Goal: Transaction & Acquisition: Purchase product/service

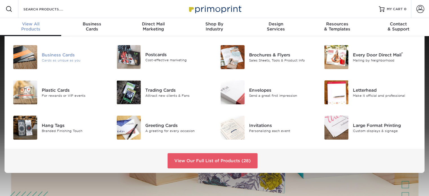
click at [54, 56] on div "Business Cards" at bounding box center [74, 55] width 65 height 6
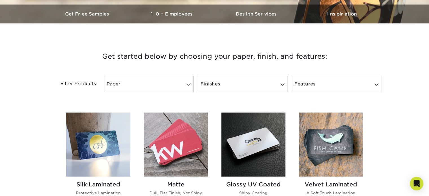
scroll to position [180, 0]
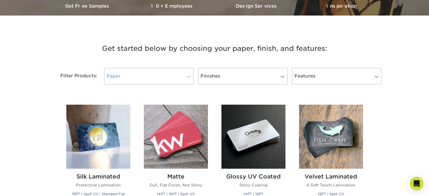
click at [188, 76] on span at bounding box center [189, 76] width 8 height 5
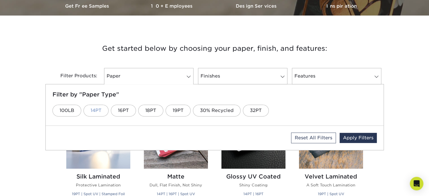
click at [97, 112] on link "14PT" at bounding box center [95, 111] width 25 height 12
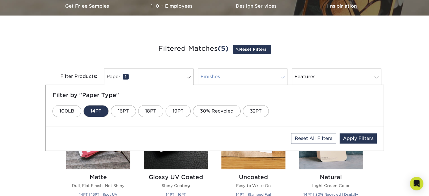
click at [283, 77] on span at bounding box center [283, 77] width 8 height 5
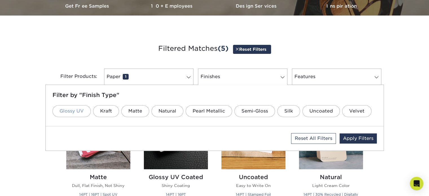
click at [77, 110] on link "Glossy UV" at bounding box center [71, 111] width 38 height 12
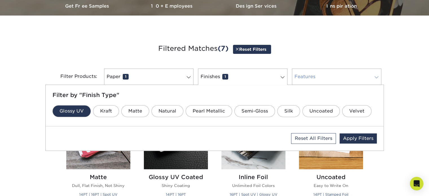
click at [377, 76] on span at bounding box center [376, 77] width 8 height 5
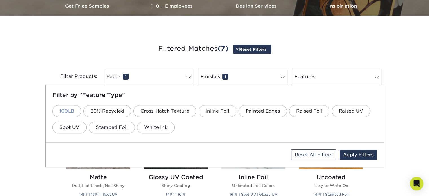
click at [65, 110] on link "100LB" at bounding box center [66, 111] width 29 height 12
click at [376, 76] on span at bounding box center [376, 77] width 8 height 5
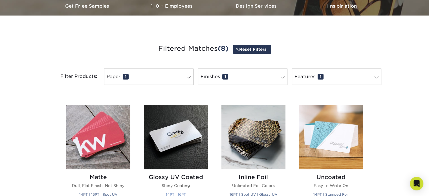
click at [170, 145] on img at bounding box center [176, 137] width 64 height 64
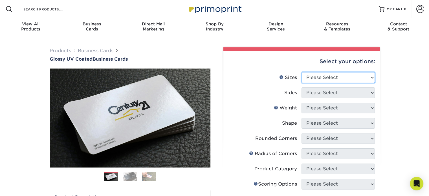
click at [371, 76] on select "Please Select 1.5" x 3.5" - Mini 1.75" x 3.5" - Mini 2" x 2" - Square 2" x 3" -…" at bounding box center [337, 77] width 73 height 11
select select "2.00x3.50"
click at [301, 72] on select "Please Select 1.5" x 3.5" - Mini 1.75" x 3.5" - Mini 2" x 2" - Square 2" x 3" -…" at bounding box center [337, 77] width 73 height 11
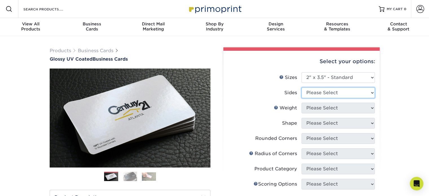
click at [372, 92] on select "Please Select Print Both Sides Print Front Only" at bounding box center [337, 92] width 73 height 11
select select "13abbda7-1d64-4f25-8bb2-c179b224825d"
click at [301, 87] on select "Please Select Print Both Sides Print Front Only" at bounding box center [337, 92] width 73 height 11
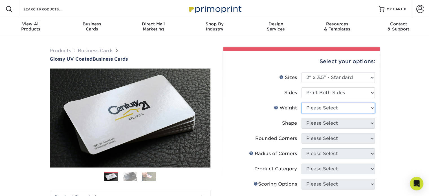
click at [369, 107] on select "Please Select 16PT 14PT" at bounding box center [337, 108] width 73 height 11
select select "14PT"
click at [301, 103] on select "Please Select 16PT 14PT" at bounding box center [337, 108] width 73 height 11
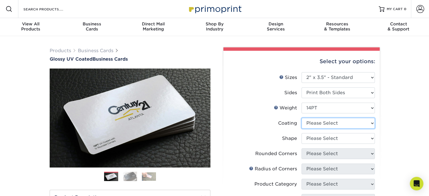
click at [369, 123] on select at bounding box center [337, 123] width 73 height 11
click at [301, 118] on select at bounding box center [337, 123] width 73 height 11
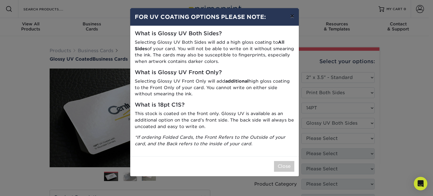
click at [291, 17] on button "×" at bounding box center [292, 16] width 13 height 16
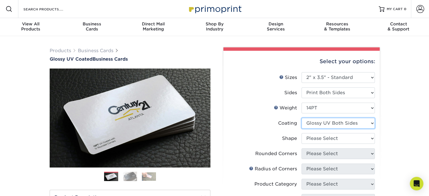
click at [372, 122] on select at bounding box center [337, 123] width 73 height 11
select select "1e8116af-acfc-44b1-83dc-8181aa338834"
click at [301, 118] on select at bounding box center [337, 123] width 73 height 11
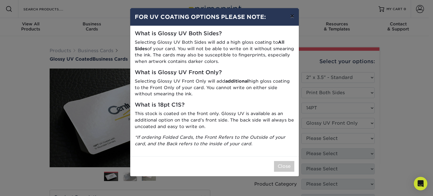
click at [290, 16] on button "×" at bounding box center [292, 16] width 13 height 16
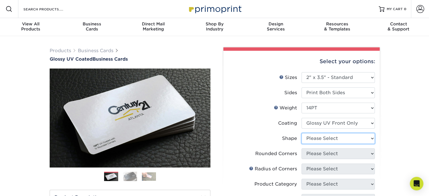
click at [371, 138] on select "Please Select Standard" at bounding box center [337, 138] width 73 height 11
select select "standard"
click at [301, 133] on select "Please Select Standard" at bounding box center [337, 138] width 73 height 11
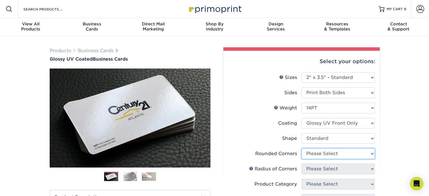
click at [370, 152] on select "Please Select Yes - Round 2 Corners Yes - Round 4 Corners No" at bounding box center [337, 153] width 73 height 11
select select "7672df9e-0e0a-464d-8e1f-920c575e4da3"
click at [301, 148] on select "Please Select Yes - Round 2 Corners Yes - Round 4 Corners No" at bounding box center [337, 153] width 73 height 11
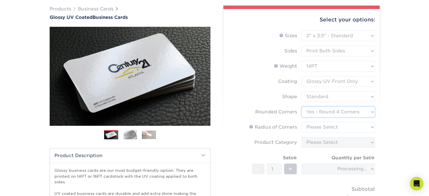
scroll to position [50, 0]
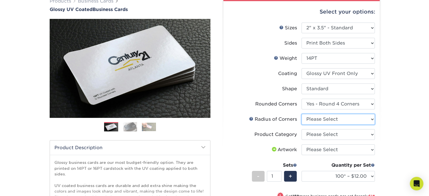
click at [373, 118] on select "Please Select Rounded 1/8" Rounded 1/4"" at bounding box center [337, 119] width 73 height 11
select select "589680c7-ee9a-431b-9d12-d7aeb1386a97"
click at [301, 114] on select "Please Select Rounded 1/8" Rounded 1/4"" at bounding box center [337, 119] width 73 height 11
click at [372, 133] on select "Please Select Business Cards" at bounding box center [337, 134] width 73 height 11
select select "3b5148f1-0588-4f88-a218-97bcfdce65c1"
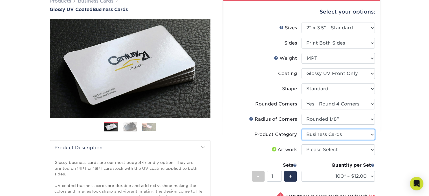
click at [301, 129] on select "Please Select Business Cards" at bounding box center [337, 134] width 73 height 11
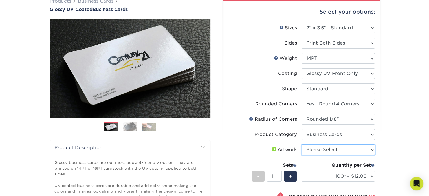
click at [373, 149] on select "Please Select I will upload files I need a design - $100" at bounding box center [337, 149] width 73 height 11
select select "upload"
click at [301, 144] on select "Please Select I will upload files I need a design - $100" at bounding box center [337, 149] width 73 height 11
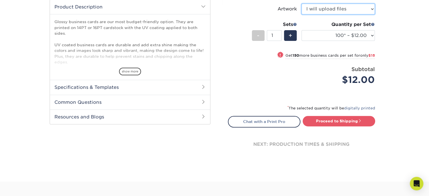
scroll to position [194, 0]
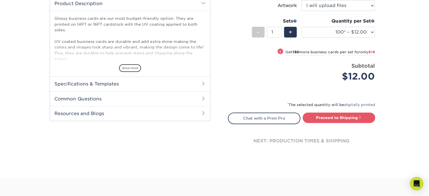
click at [85, 82] on h2 "Specifications & Templates" at bounding box center [130, 83] width 160 height 15
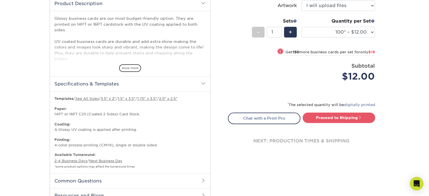
click at [0, 71] on div "Products Business Cards Glossy UV Coated Business Cards Previous Next" at bounding box center [214, 33] width 429 height 383
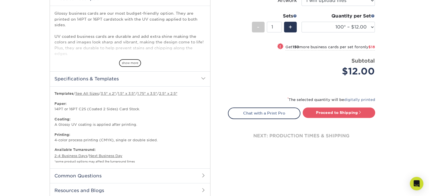
scroll to position [221, 0]
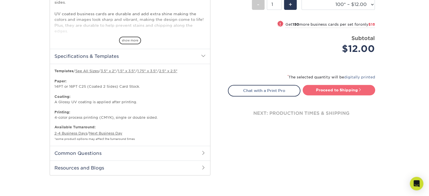
click at [317, 90] on link "Proceed to Shipping" at bounding box center [339, 90] width 72 height 10
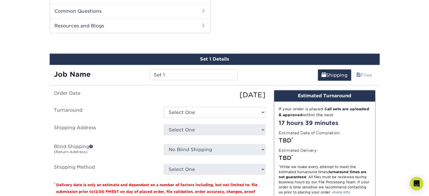
scroll to position [368, 0]
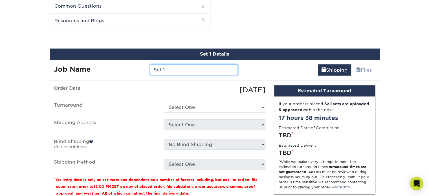
click at [191, 70] on input "Set 1" at bounding box center [194, 69] width 88 height 11
click at [184, 69] on input "Set 1" at bounding box center [194, 69] width 88 height 11
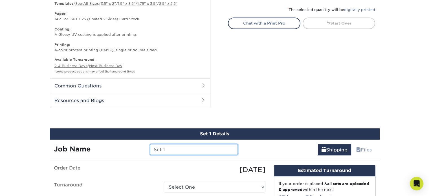
scroll to position [311, 0]
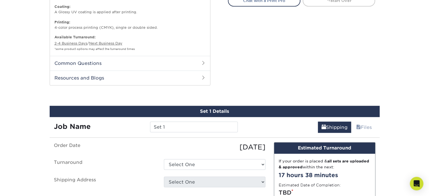
click at [210, 109] on div "Set 1 Details" at bounding box center [215, 111] width 330 height 11
click at [172, 127] on input "Set 1" at bounding box center [194, 127] width 88 height 11
type input "S"
type input "[PERSON_NAME]"
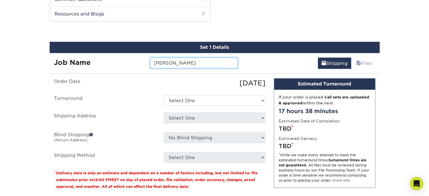
scroll to position [401, 0]
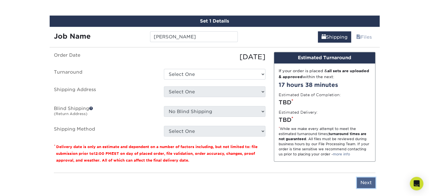
click at [366, 184] on input "Next" at bounding box center [366, 182] width 19 height 11
type input "Next"
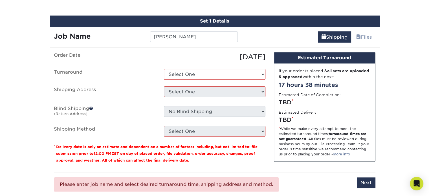
click at [220, 19] on div "Set 1 Details" at bounding box center [215, 21] width 330 height 11
click at [188, 34] on input "[PERSON_NAME]" at bounding box center [194, 36] width 88 height 11
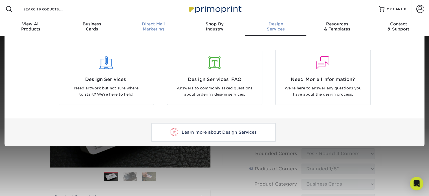
scroll to position [0, 0]
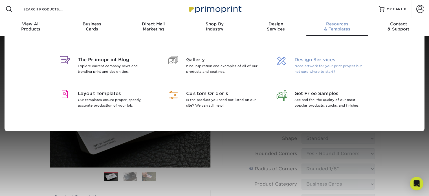
click at [302, 62] on span "Design Services" at bounding box center [330, 59] width 73 height 7
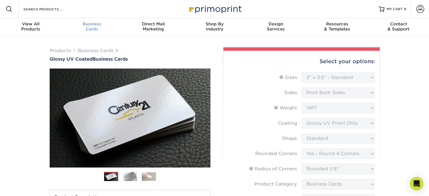
scroll to position [0, 0]
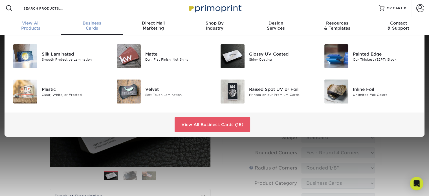
scroll to position [1, 0]
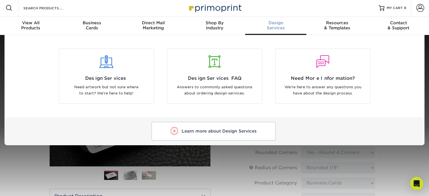
click at [276, 29] on div "Design Services" at bounding box center [275, 25] width 61 height 10
click at [225, 76] on span "Design Services FAQ" at bounding box center [214, 78] width 86 height 7
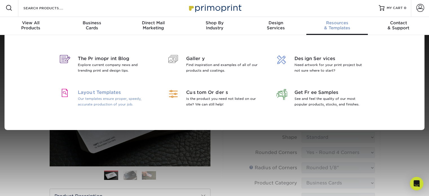
click at [98, 95] on span "Layout Templates" at bounding box center [114, 92] width 73 height 7
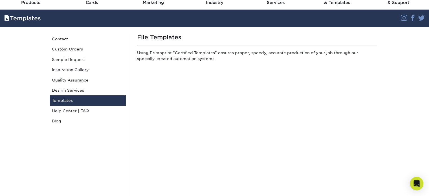
scroll to position [43, 0]
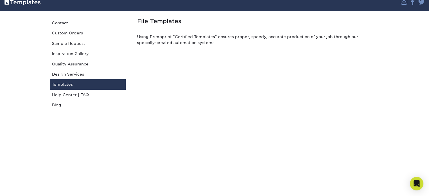
click at [59, 84] on link "Templates" at bounding box center [88, 84] width 76 height 10
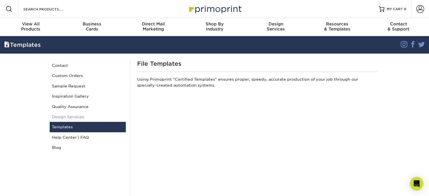
click at [58, 116] on link "Design Services" at bounding box center [88, 117] width 76 height 10
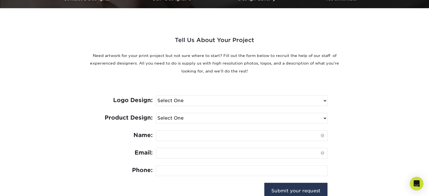
scroll to position [207, 0]
